Goal: Transaction & Acquisition: Purchase product/service

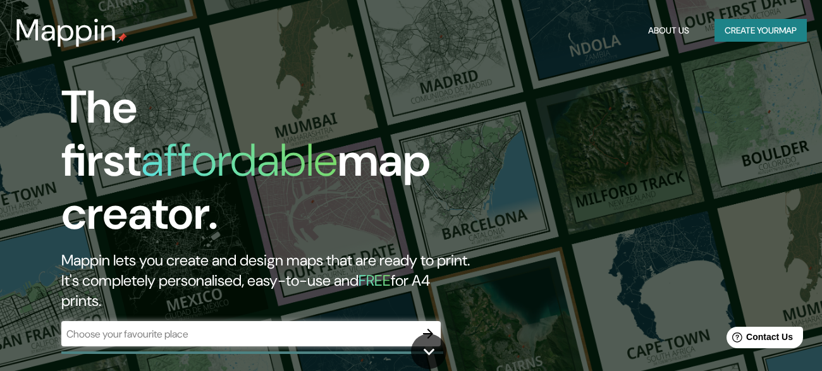
click at [642, 151] on div "The first affordable map creator. Mappin lets you create and design maps that a…" at bounding box center [411, 185] width 822 height 371
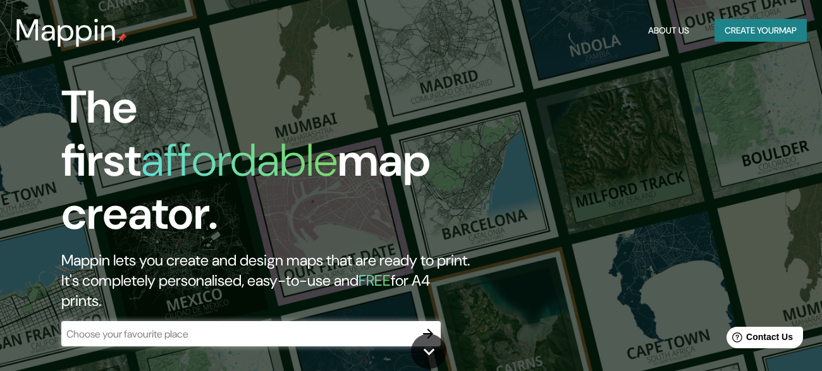
drag, startPoint x: 508, startPoint y: 4, endPoint x: 695, endPoint y: 144, distance: 234.0
click at [695, 144] on div "The first affordable map creator. Mappin lets you create and design maps that a…" at bounding box center [411, 185] width 822 height 371
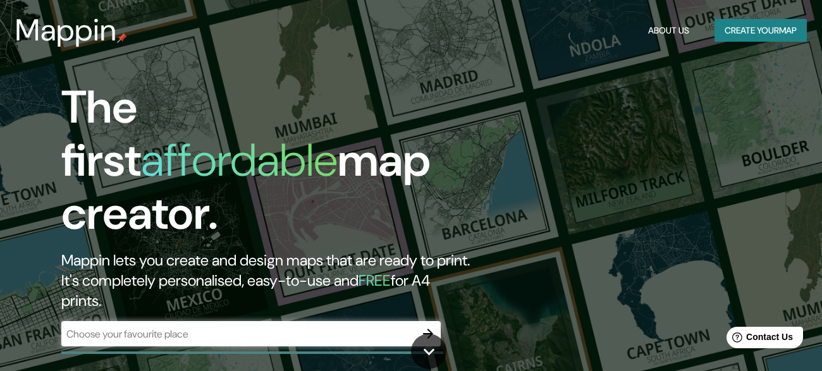
drag, startPoint x: 444, startPoint y: 266, endPoint x: 11, endPoint y: 21, distance: 497.1
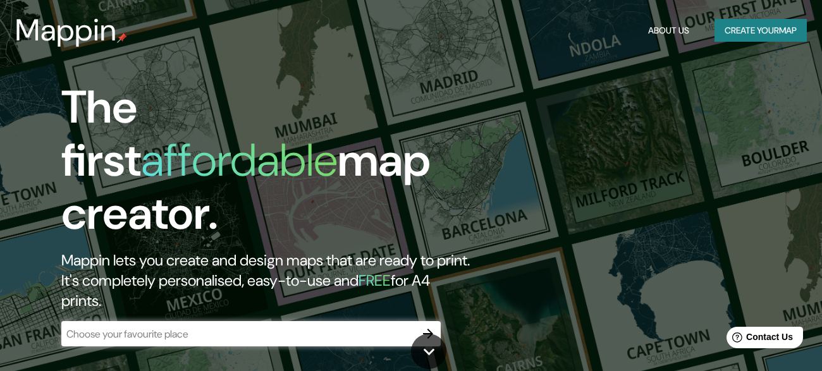
click at [512, 147] on div "The first affordable map creator. Mappin lets you create and design maps that a…" at bounding box center [266, 220] width 493 height 278
click at [428, 326] on icon "button" at bounding box center [428, 333] width 15 height 15
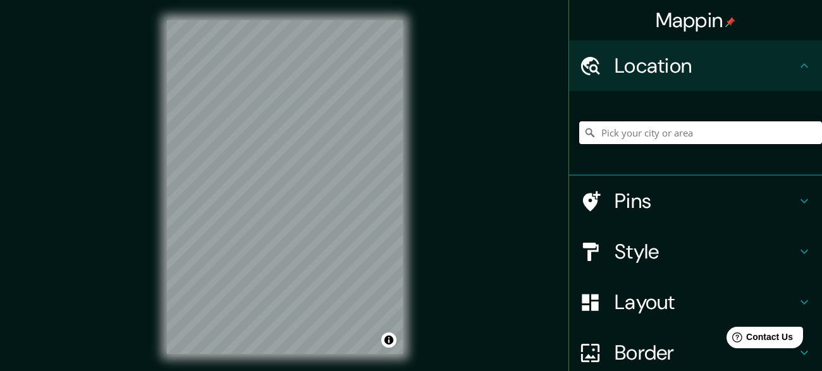
click at [617, 135] on input "Pick your city or area" at bounding box center [700, 132] width 243 height 23
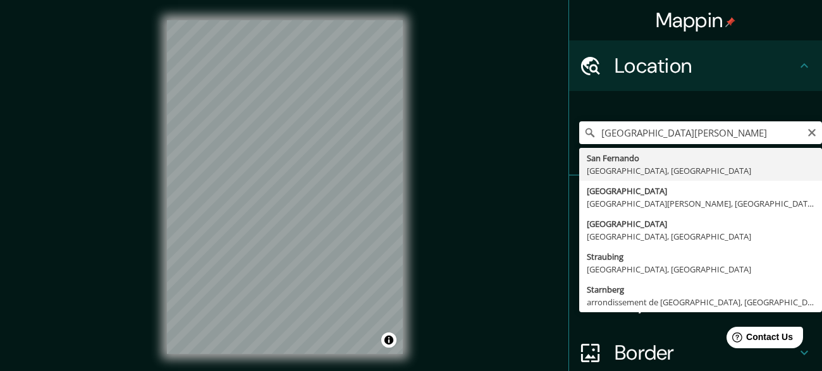
type input "[GEOGRAPHIC_DATA][PERSON_NAME], [GEOGRAPHIC_DATA], [GEOGRAPHIC_DATA]"
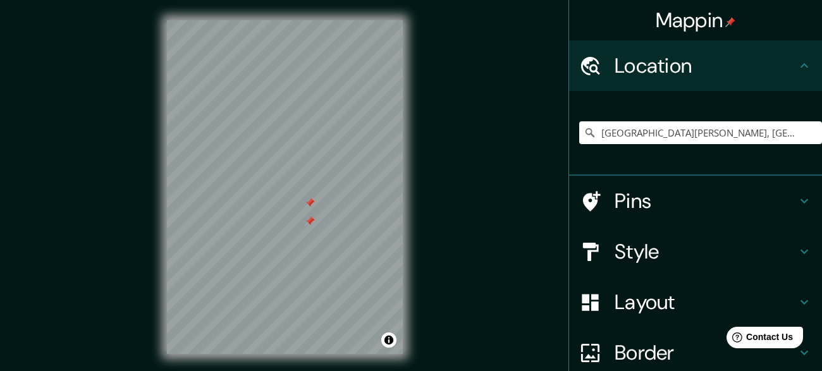
click at [311, 199] on div at bounding box center [310, 203] width 10 height 10
click at [312, 218] on div at bounding box center [310, 221] width 10 height 10
click at [472, 274] on div "Mappin Location [GEOGRAPHIC_DATA][PERSON_NAME], [GEOGRAPHIC_DATA], [GEOGRAPHIC_…" at bounding box center [411, 197] width 822 height 395
click at [285, 371] on html "Mappin Location [GEOGRAPHIC_DATA][PERSON_NAME], [GEOGRAPHIC_DATA], [GEOGRAPHIC_…" at bounding box center [411, 185] width 822 height 371
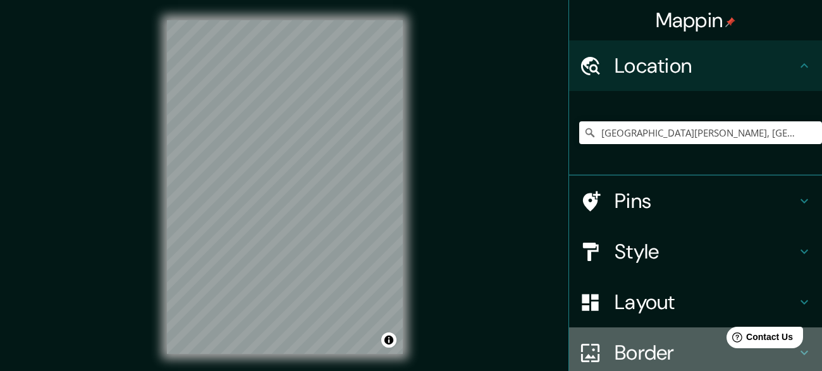
click at [644, 353] on h4 "Border" at bounding box center [706, 352] width 182 height 25
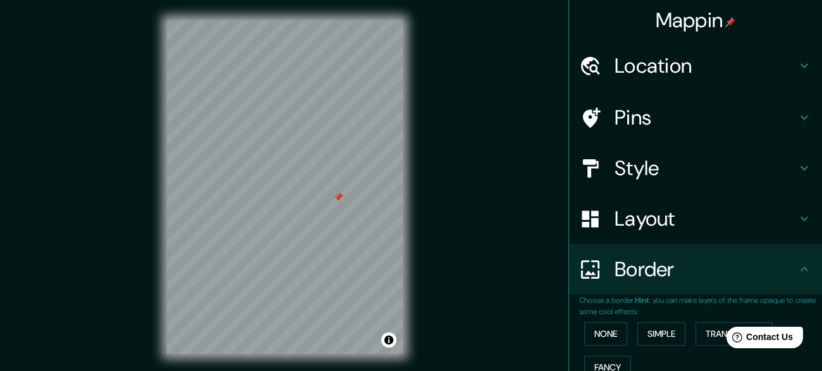
click at [337, 196] on div at bounding box center [338, 197] width 10 height 10
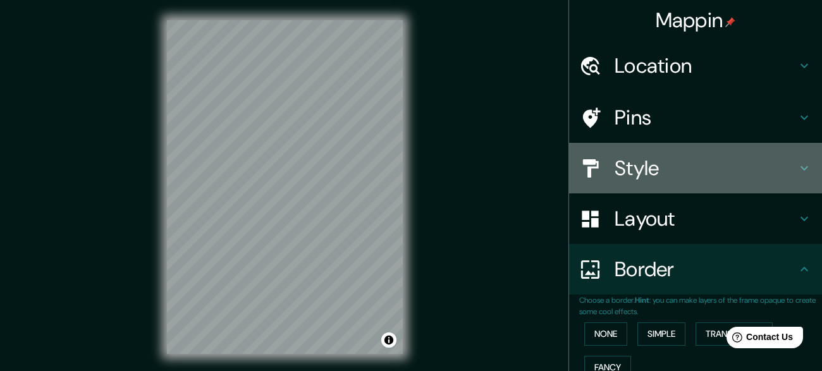
click at [628, 166] on h4 "Style" at bounding box center [706, 168] width 182 height 25
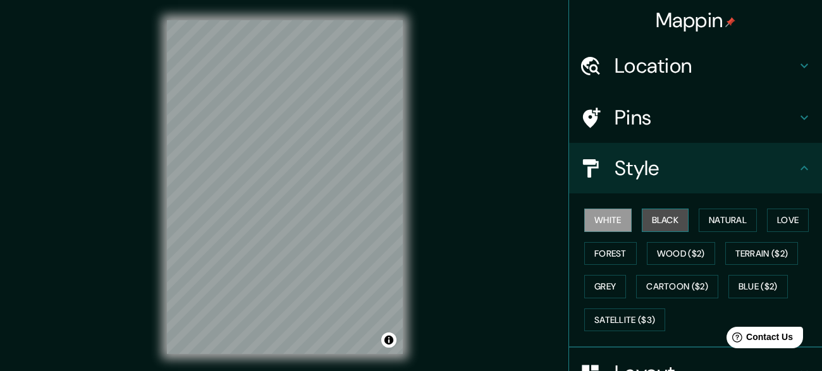
click at [653, 216] on button "Black" at bounding box center [665, 220] width 47 height 23
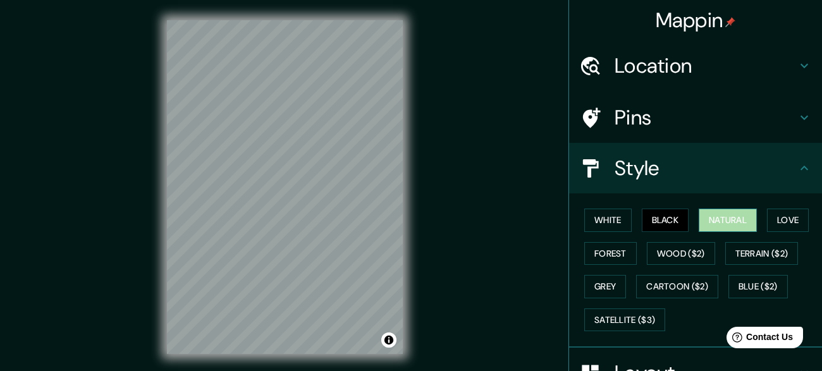
click at [710, 214] on button "Natural" at bounding box center [728, 220] width 58 height 23
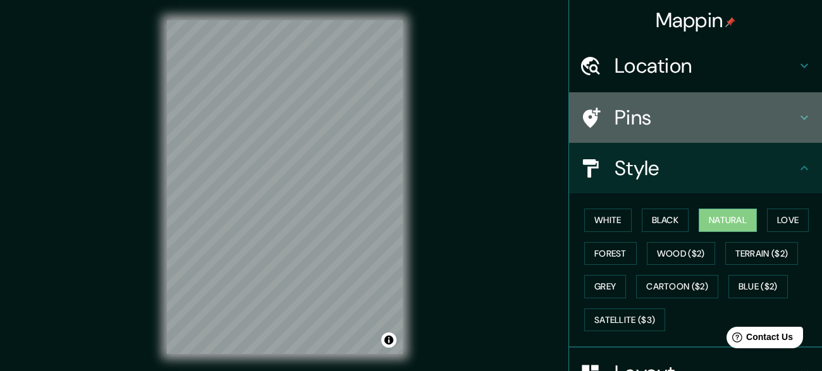
click at [635, 118] on h4 "Pins" at bounding box center [706, 117] width 182 height 25
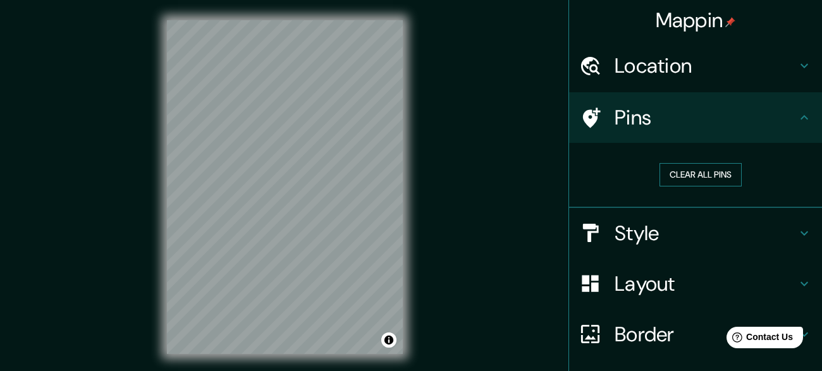
click at [715, 175] on button "Clear all pins" at bounding box center [701, 174] width 82 height 23
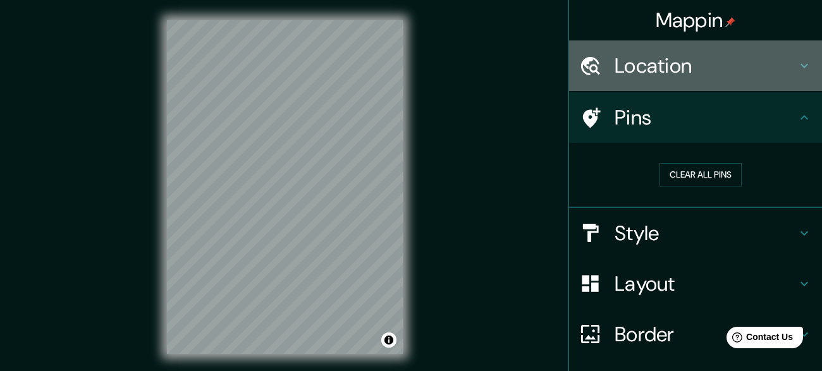
click at [645, 64] on h4 "Location" at bounding box center [706, 65] width 182 height 25
